Goal: Information Seeking & Learning: Understand process/instructions

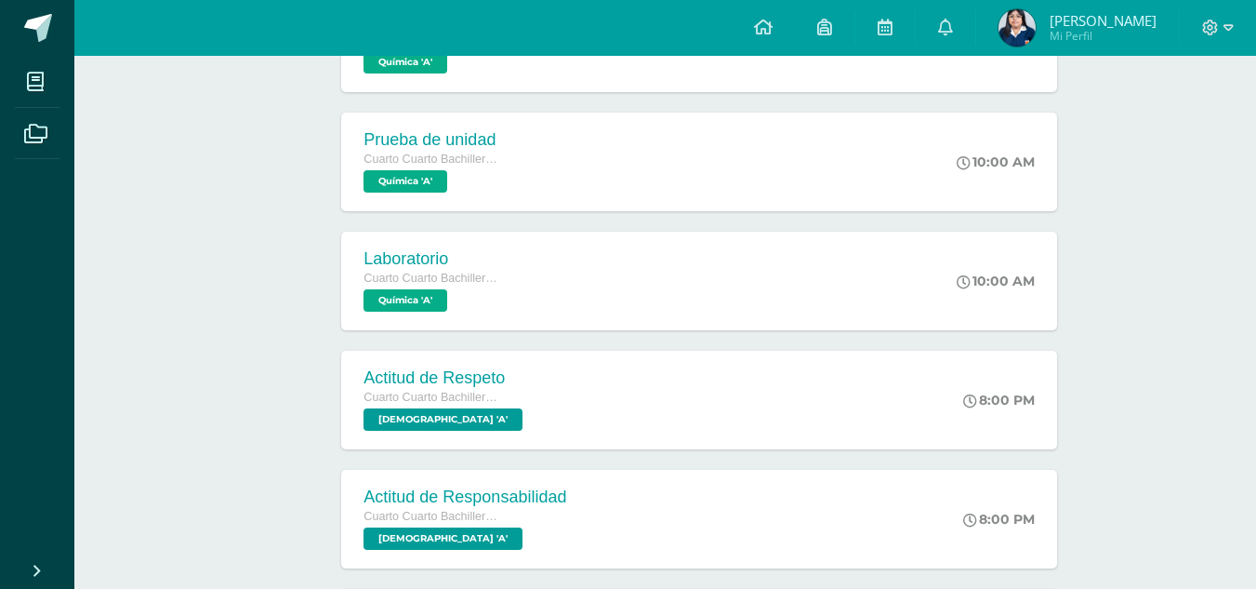
scroll to position [372, 0]
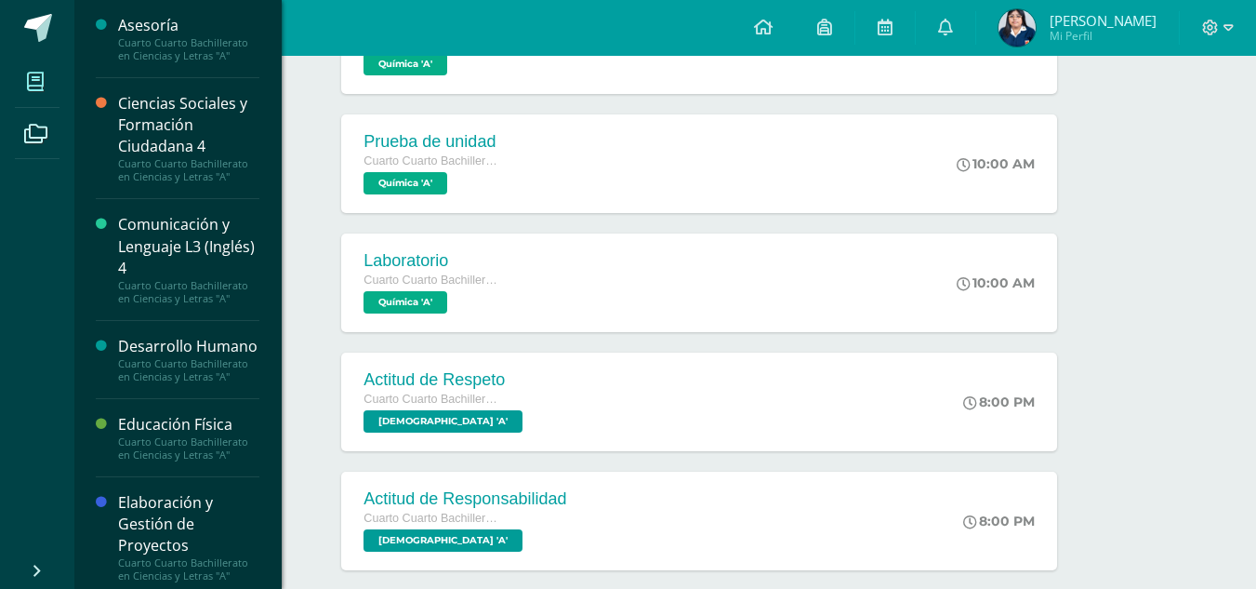
click at [30, 73] on icon at bounding box center [35, 82] width 17 height 19
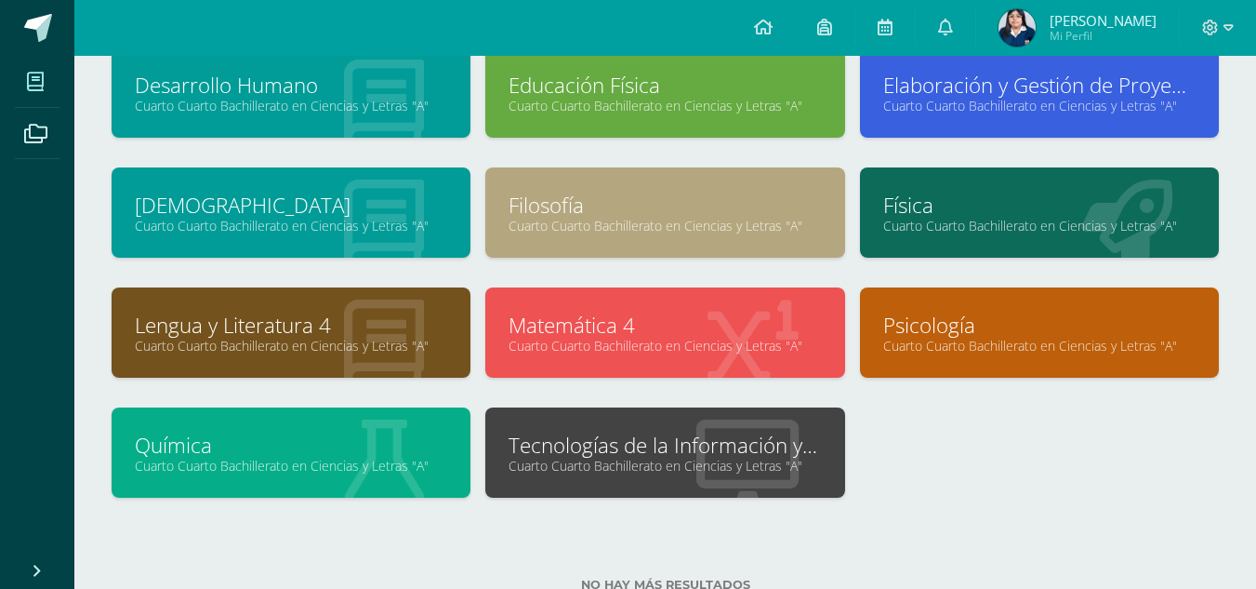
scroll to position [279, 0]
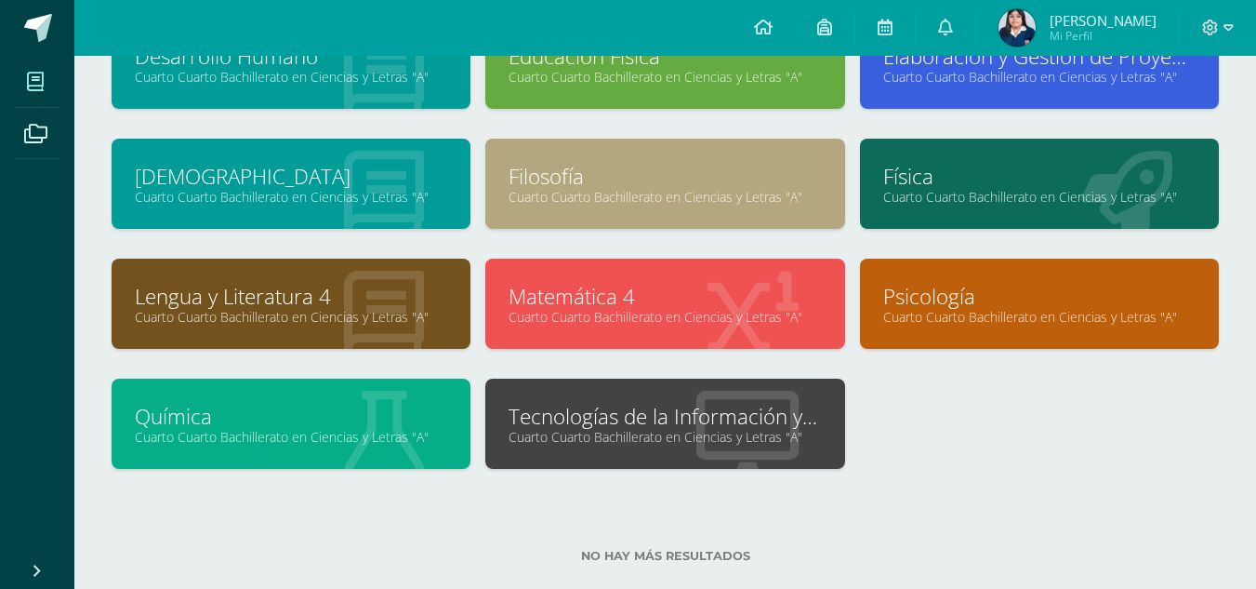
click at [565, 193] on link "Cuarto Cuarto Bachillerato en Ciencias y Letras "A"" at bounding box center [665, 197] width 312 height 18
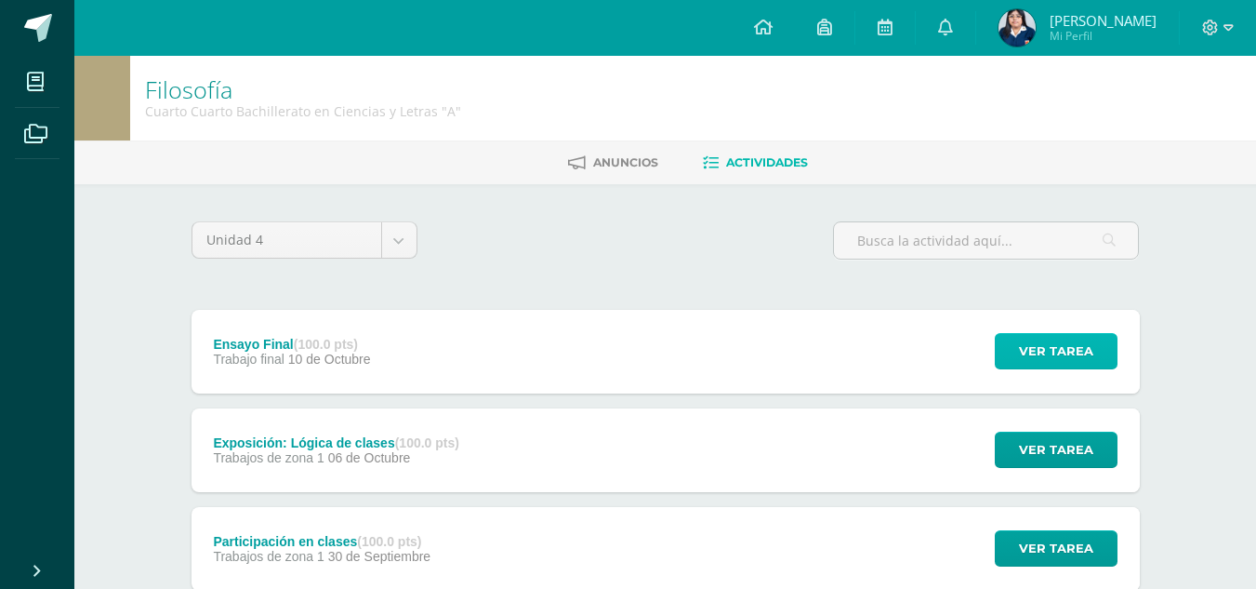
click at [1077, 340] on span "Ver tarea" at bounding box center [1056, 351] width 74 height 34
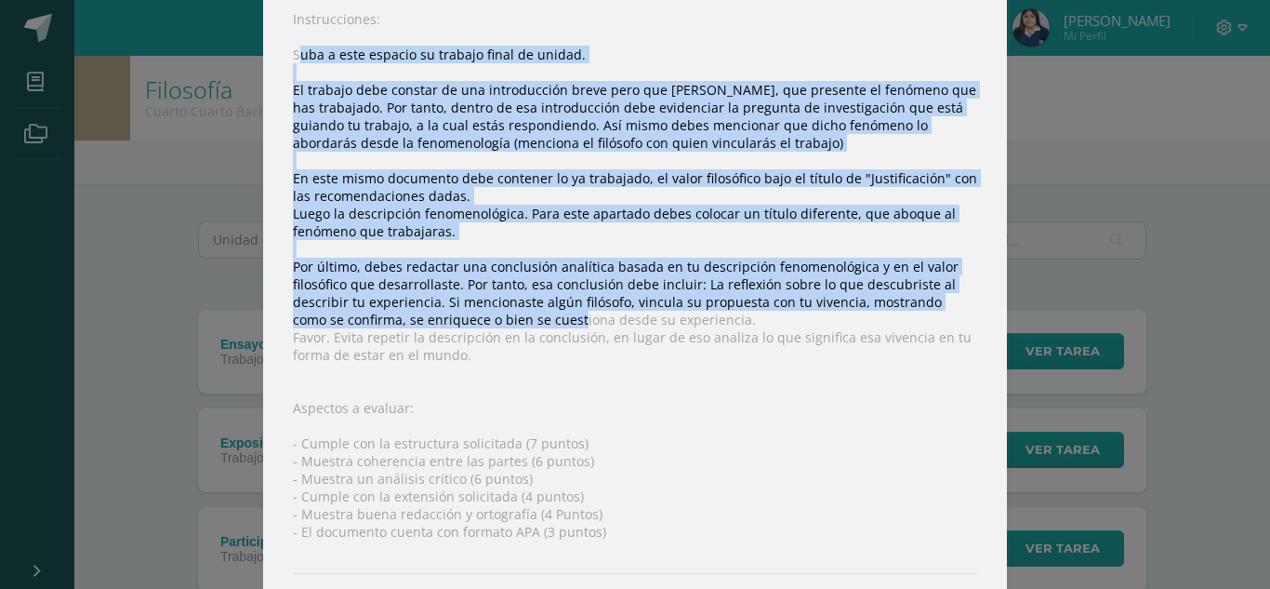
scroll to position [330, 0]
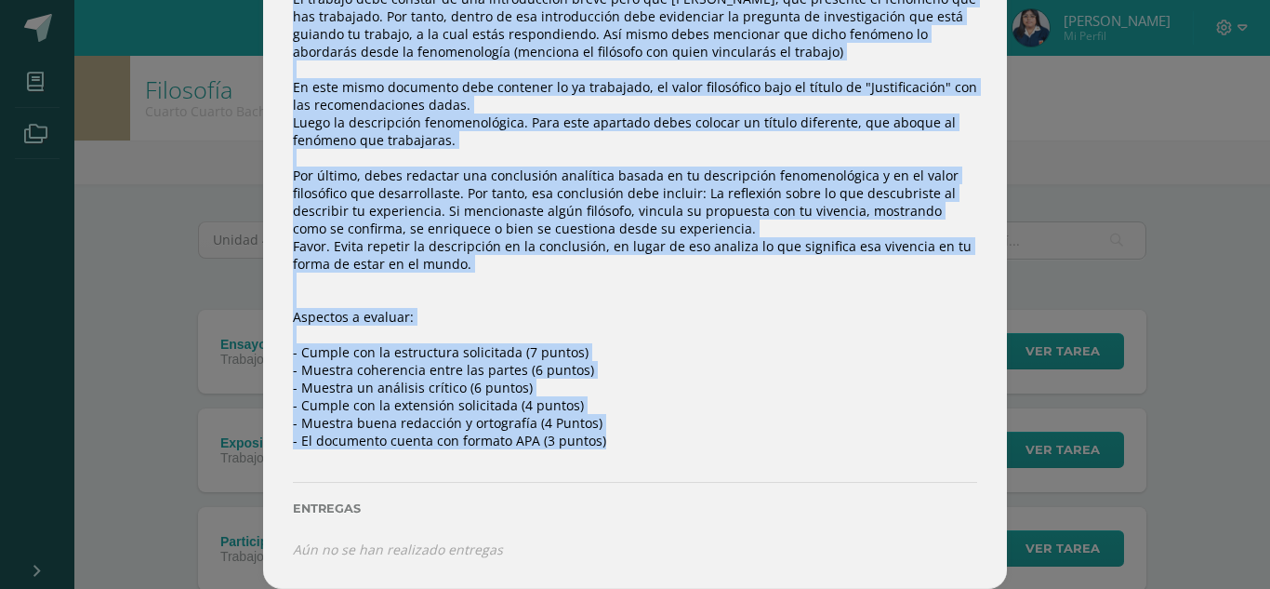
drag, startPoint x: 290, startPoint y: 147, endPoint x: 663, endPoint y: 441, distance: 474.8
click at [678, 433] on div "Instrucciones: Suba a este espacio su trabajo final de unidad. El trabajo debe …" at bounding box center [635, 238] width 744 height 700
click at [574, 447] on div "Instrucciones: Suba a este espacio su trabajo final de unidad. El trabajo debe …" at bounding box center [635, 238] width 744 height 700
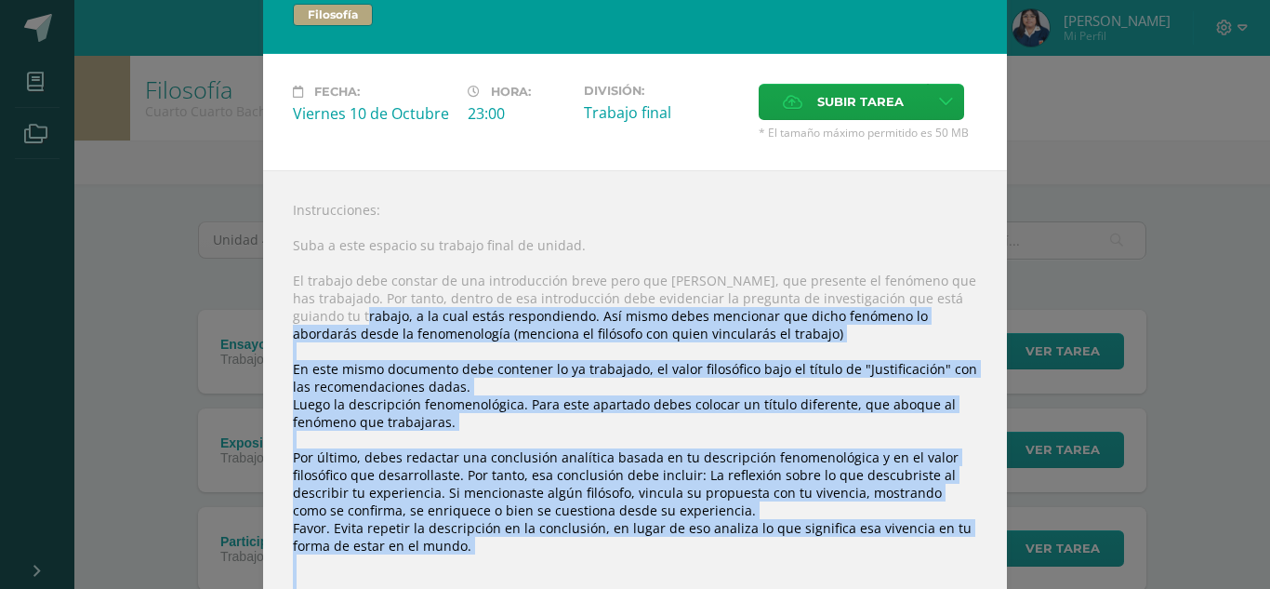
scroll to position [0, 0]
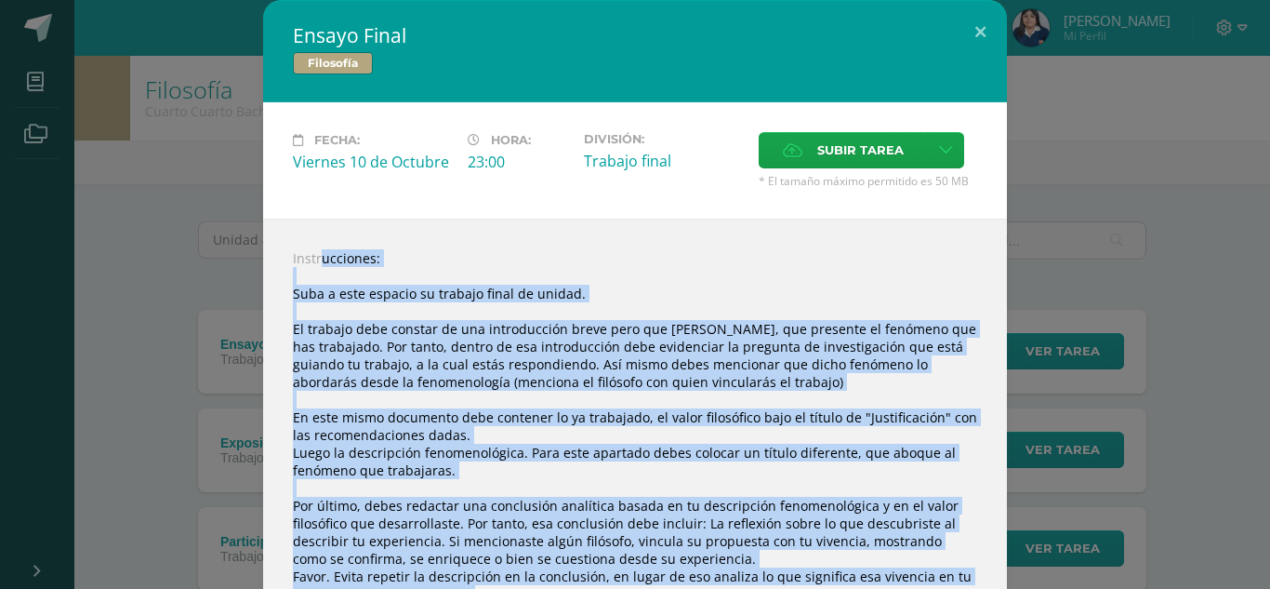
drag, startPoint x: 592, startPoint y: 445, endPoint x: 276, endPoint y: 233, distance: 380.7
click at [243, 246] on div "Ensayo Final Filosofía Fecha: [DATE] Hora: 23:00 División: Trabajo final" at bounding box center [635, 459] width 1256 height 919
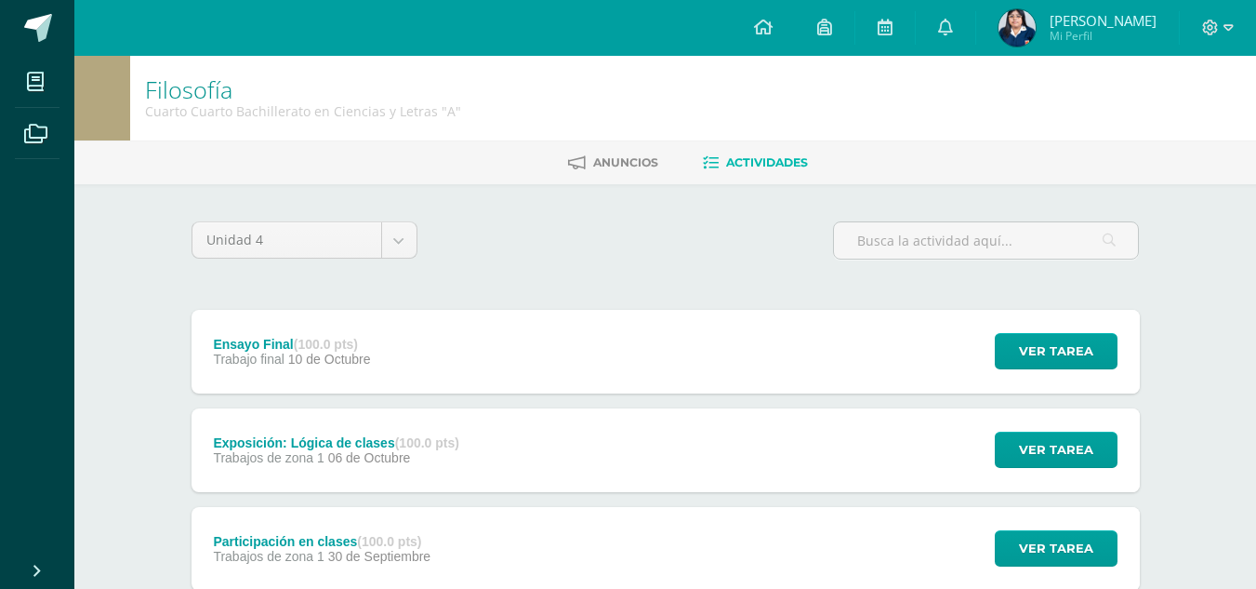
click at [990, 351] on div "Ver tarea" at bounding box center [1053, 352] width 173 height 84
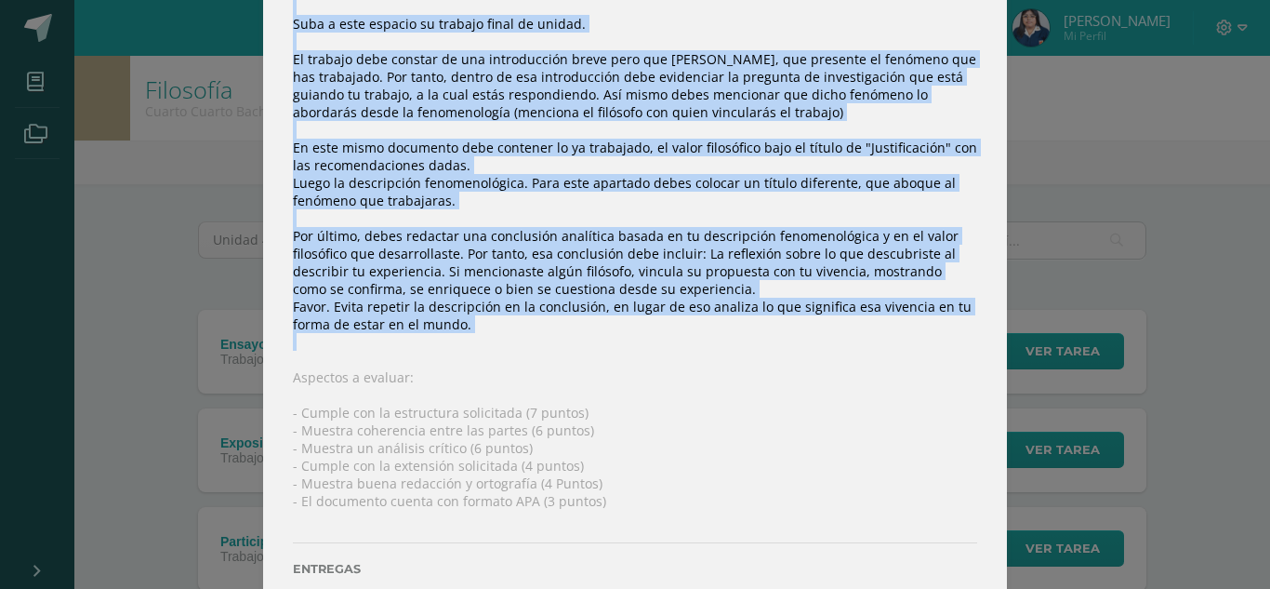
scroll to position [330, 0]
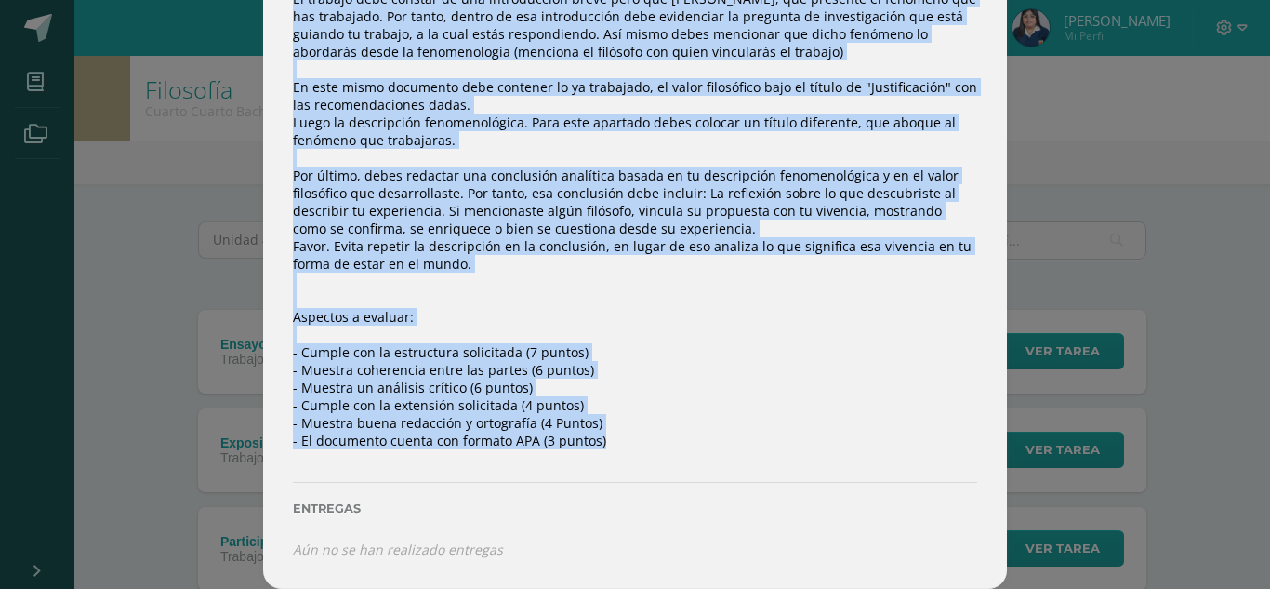
drag, startPoint x: 270, startPoint y: 249, endPoint x: 663, endPoint y: 455, distance: 443.9
click at [663, 455] on div "Instrucciones: Suba a este espacio su trabajo final de unidad. El trabajo debe …" at bounding box center [635, 238] width 744 height 700
copy div "Loremipsumdol: Sita c adip elitsed do eiusmod tempo in utlabo. Et dolorem aliq …"
click at [901, 371] on div "Instrucciones: Suba a este espacio su trabajo final de unidad. El trabajo debe …" at bounding box center [635, 238] width 744 height 700
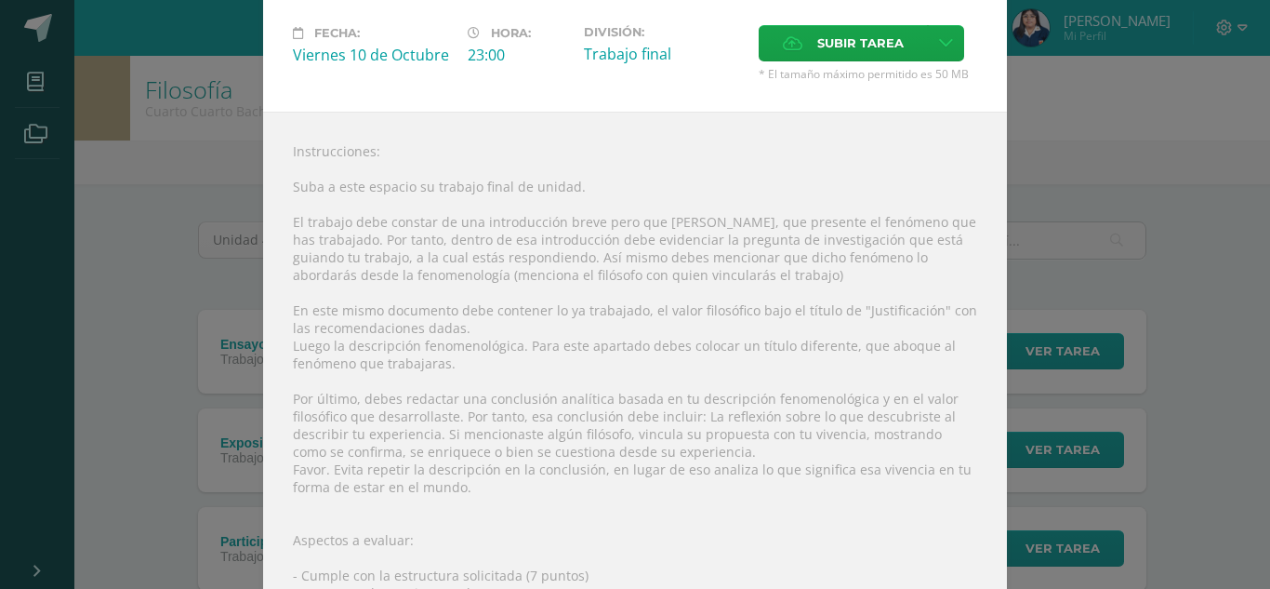
scroll to position [0, 0]
